Goal: Task Accomplishment & Management: Complete application form

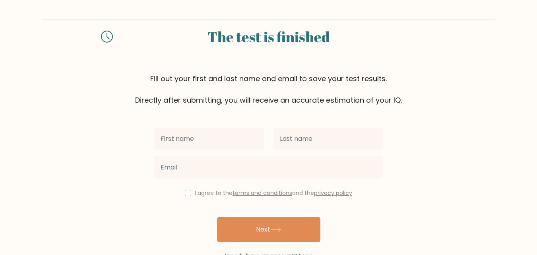
click at [199, 144] on input "text" at bounding box center [209, 139] width 110 height 22
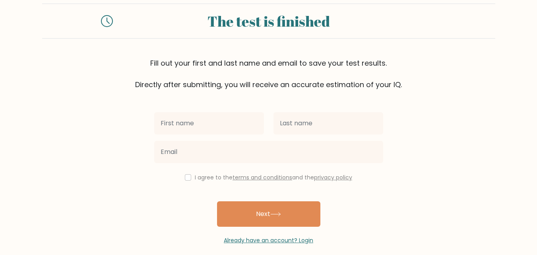
scroll to position [24, 0]
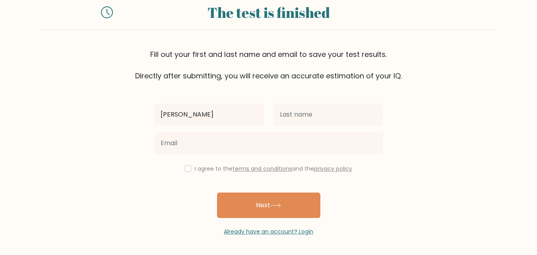
type input "[PERSON_NAME]"
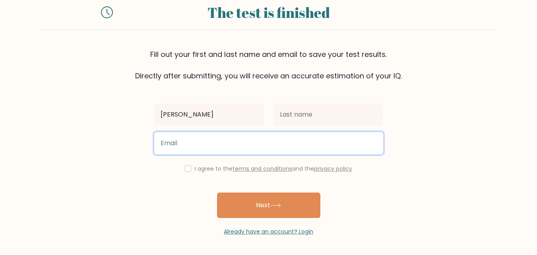
click at [206, 148] on input "email" at bounding box center [268, 143] width 229 height 22
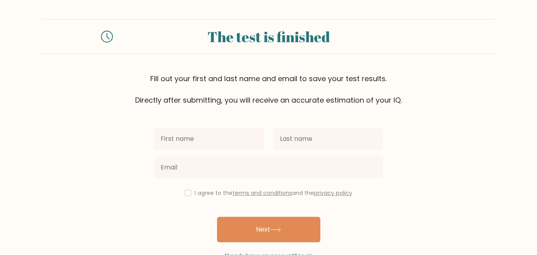
click at [204, 137] on input "text" at bounding box center [209, 139] width 110 height 22
type input "[PERSON_NAME]"
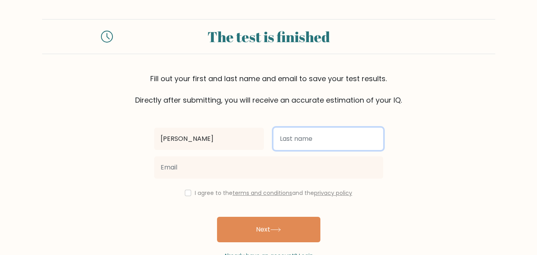
click at [325, 137] on input "text" at bounding box center [329, 139] width 110 height 22
type input "Pandey"
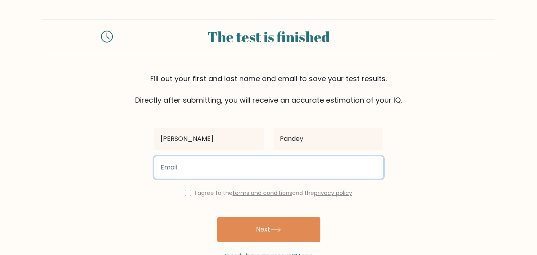
drag, startPoint x: 209, startPoint y: 178, endPoint x: 208, endPoint y: 173, distance: 5.7
click at [209, 177] on input "email" at bounding box center [268, 167] width 229 height 22
type input "chaitali.pandey@enfuse-solutions.com"
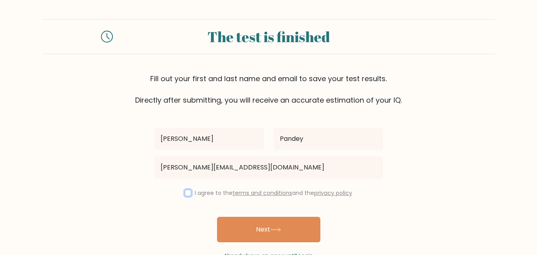
click at [185, 195] on input "checkbox" at bounding box center [188, 193] width 6 height 6
checkbox input "true"
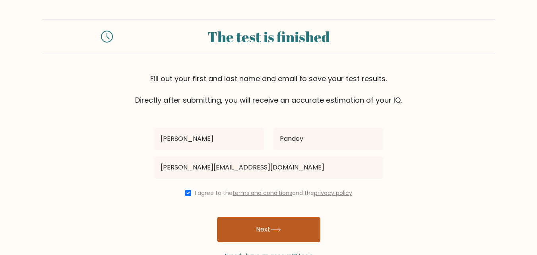
click at [226, 220] on button "Next" at bounding box center [268, 229] width 103 height 25
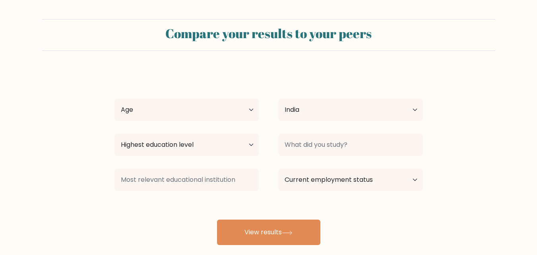
select select "IN"
click at [182, 115] on select "Age Under [DEMOGRAPHIC_DATA] [DEMOGRAPHIC_DATA] [DEMOGRAPHIC_DATA] [DEMOGRAPHIC…" at bounding box center [187, 110] width 145 height 22
select select "18_24"
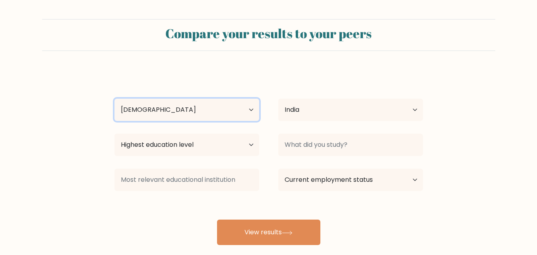
click at [115, 99] on select "Age Under [DEMOGRAPHIC_DATA] [DEMOGRAPHIC_DATA] [DEMOGRAPHIC_DATA] [DEMOGRAPHIC…" at bounding box center [187, 110] width 145 height 22
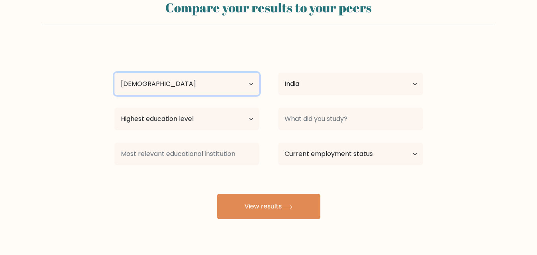
scroll to position [47, 0]
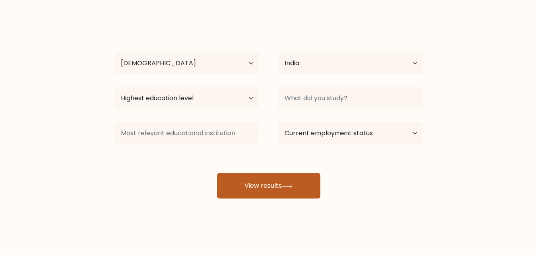
click at [256, 185] on button "View results" at bounding box center [268, 185] width 103 height 25
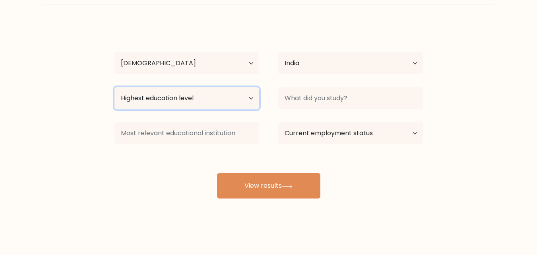
click at [199, 96] on select "Highest education level No schooling Primary Lower Secondary Upper Secondary Oc…" at bounding box center [187, 98] width 145 height 22
select select "upper_secondary"
click at [115, 87] on select "Highest education level No schooling Primary Lower Secondary Upper Secondary Oc…" at bounding box center [187, 98] width 145 height 22
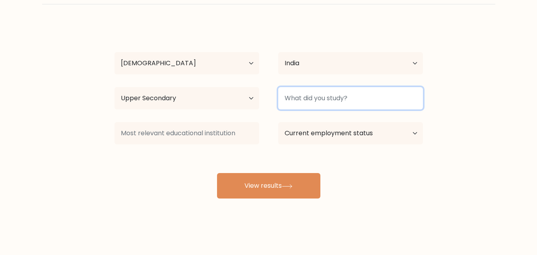
click at [314, 95] on input at bounding box center [350, 98] width 145 height 22
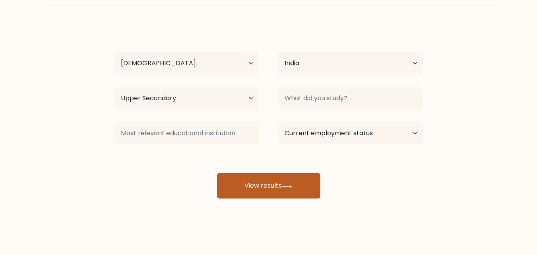
click at [259, 198] on button "View results" at bounding box center [268, 185] width 103 height 25
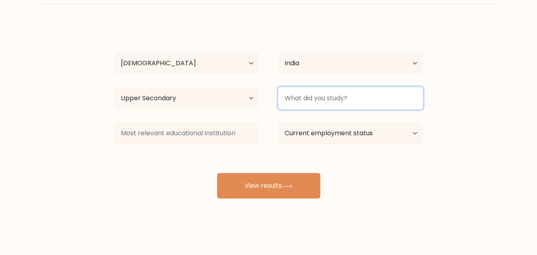
click at [346, 97] on input at bounding box center [350, 98] width 145 height 22
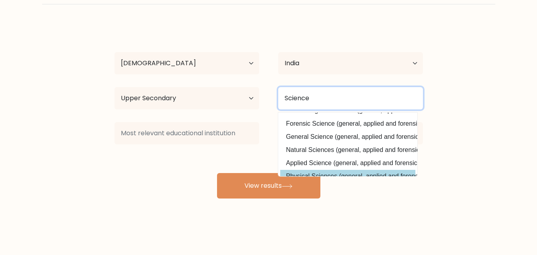
scroll to position [38, 0]
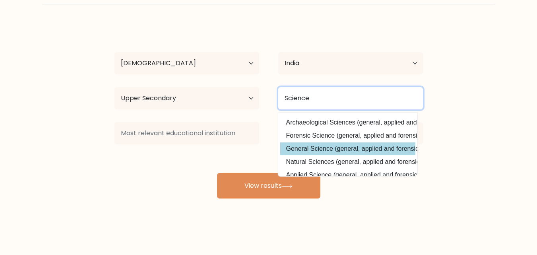
type input "Science"
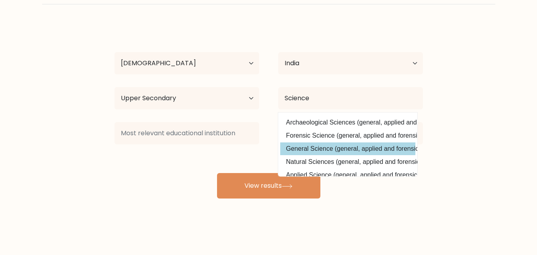
click at [328, 142] on div "[PERSON_NAME] Age Under [DEMOGRAPHIC_DATA] [DEMOGRAPHIC_DATA] [DEMOGRAPHIC_DATA…" at bounding box center [269, 110] width 318 height 175
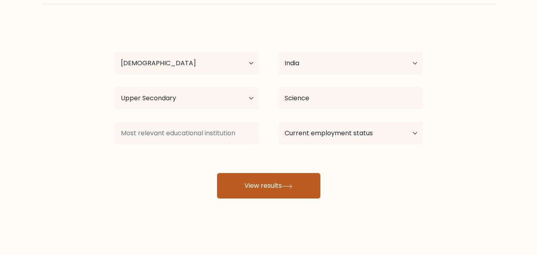
click at [271, 179] on button "View results" at bounding box center [268, 185] width 103 height 25
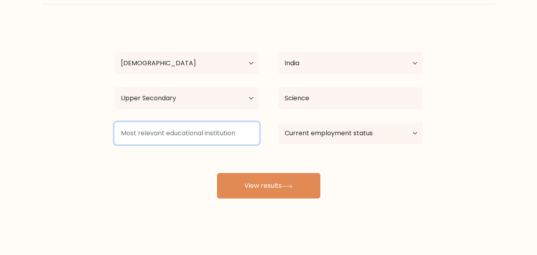
click at [156, 131] on input at bounding box center [187, 133] width 145 height 22
type input "RJ"
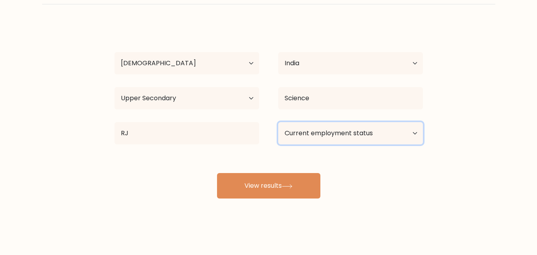
click at [308, 134] on select "Current employment status Employed Student Retired Other / prefer not to answer" at bounding box center [350, 133] width 145 height 22
select select "student"
click at [278, 122] on select "Current employment status Employed Student Retired Other / prefer not to answer" at bounding box center [350, 133] width 145 height 22
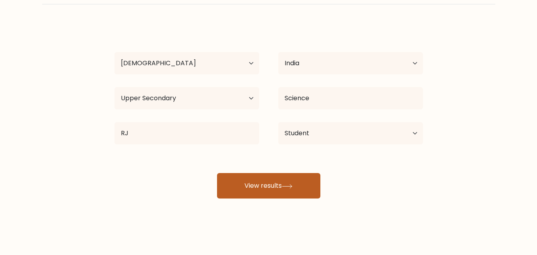
click at [247, 179] on button "View results" at bounding box center [268, 185] width 103 height 25
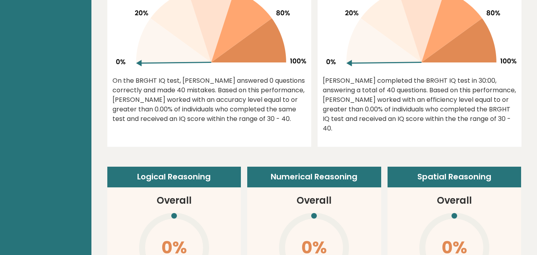
scroll to position [438, 0]
